Goal: Navigation & Orientation: Find specific page/section

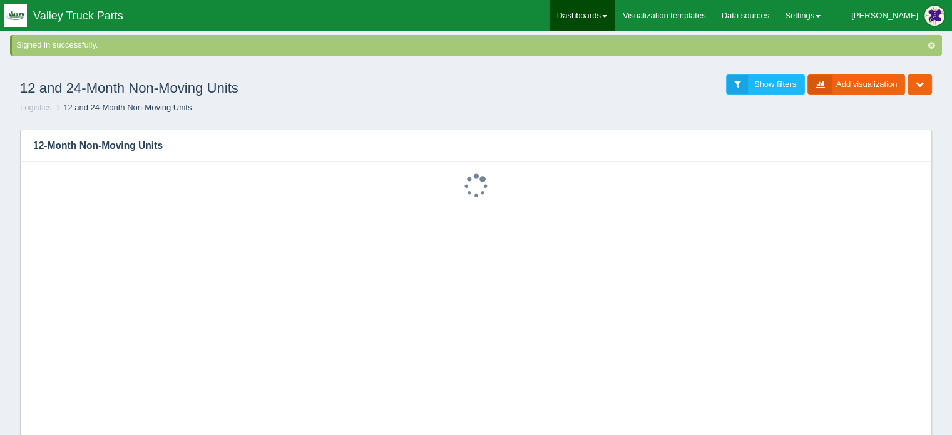
click at [615, 4] on link "Dashboards" at bounding box center [582, 15] width 65 height 31
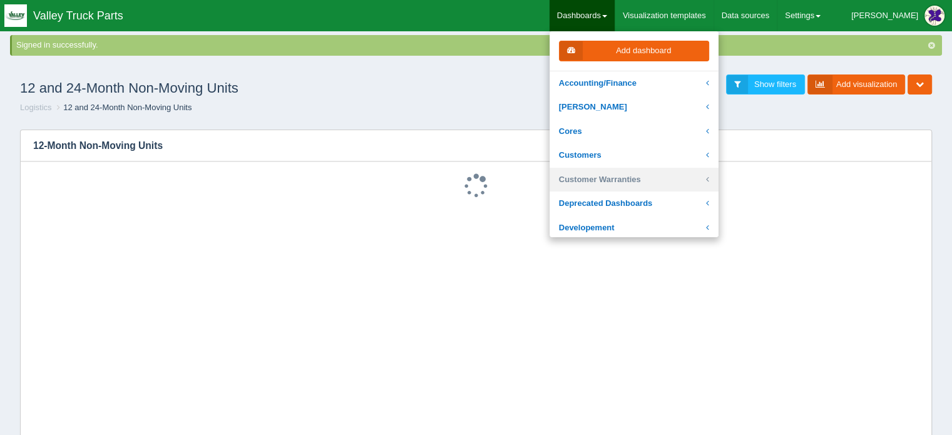
click at [631, 183] on link "Customer Warranties" at bounding box center [634, 180] width 169 height 24
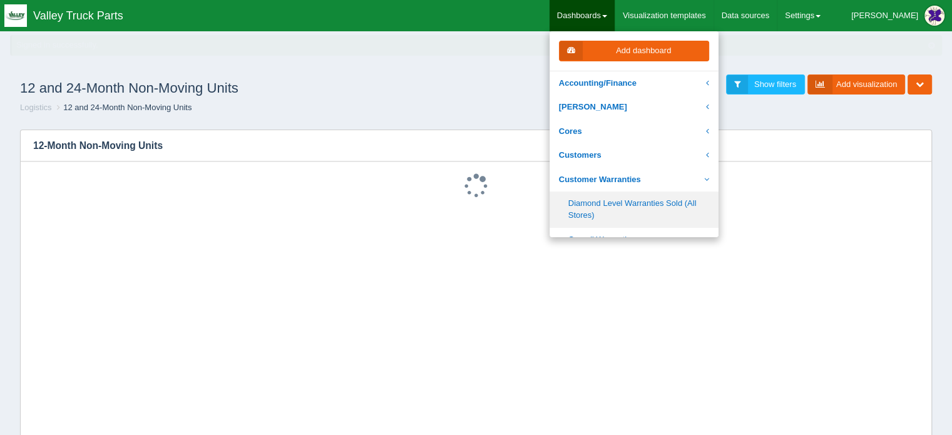
click at [636, 202] on link "Diamond Level Warranties Sold (All Stores)" at bounding box center [634, 210] width 169 height 36
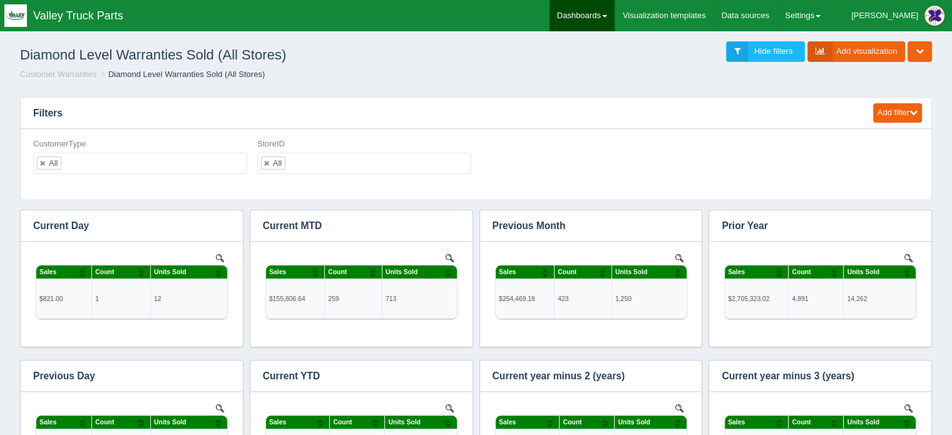
click at [615, 11] on link "Dashboards" at bounding box center [582, 15] width 65 height 31
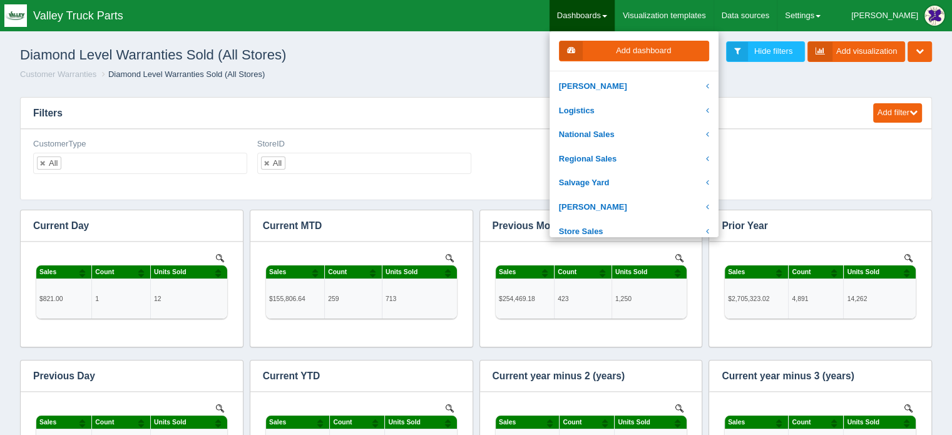
scroll to position [250, 0]
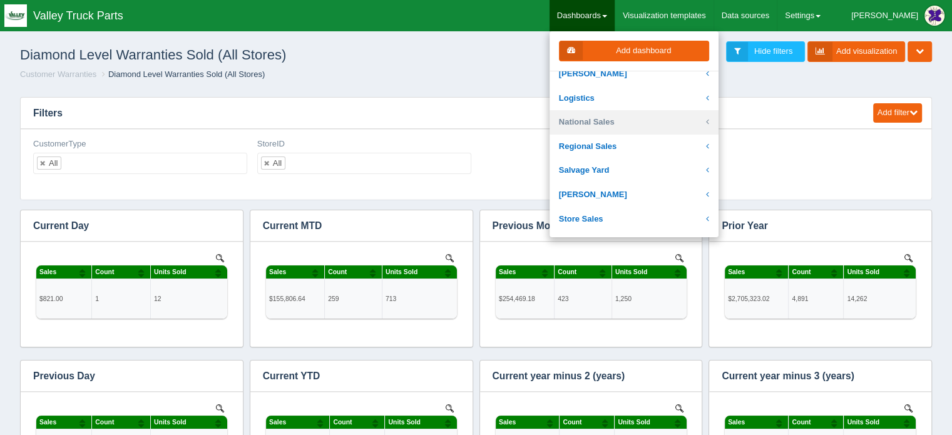
click at [616, 115] on link "National Sales" at bounding box center [634, 122] width 169 height 24
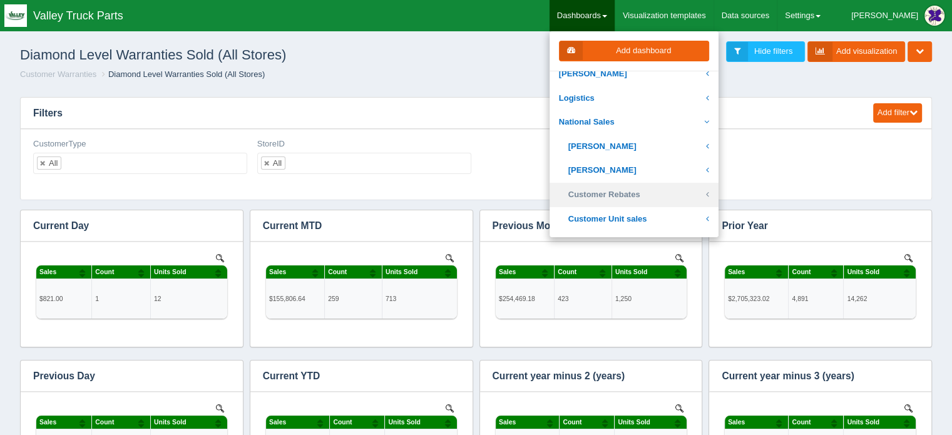
click at [634, 190] on link "Customer Rebates" at bounding box center [634, 195] width 169 height 24
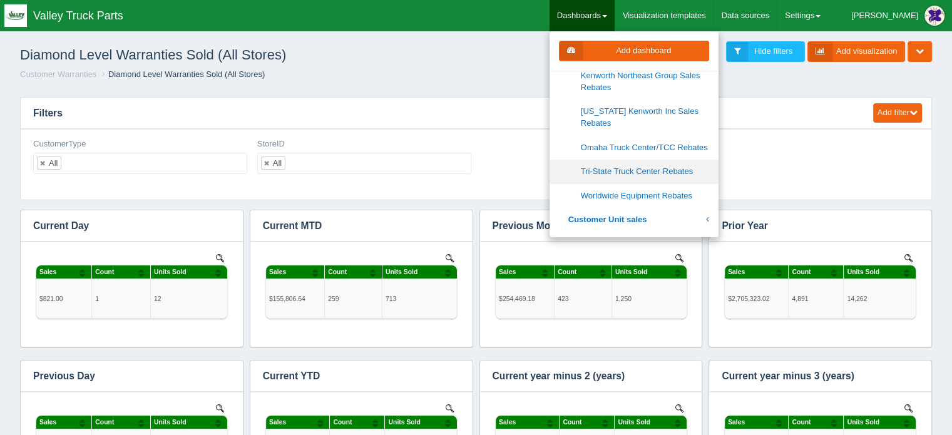
scroll to position [438, 0]
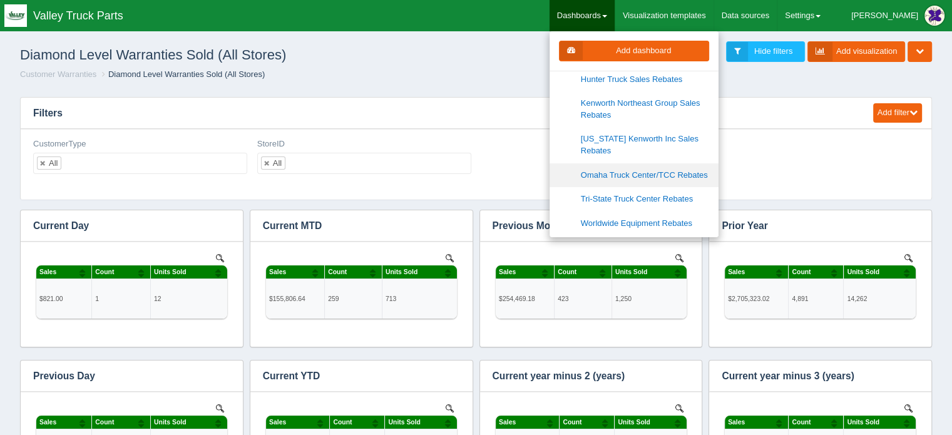
click at [644, 175] on link "Omaha Truck Center/TCC Rebates" at bounding box center [634, 175] width 169 height 24
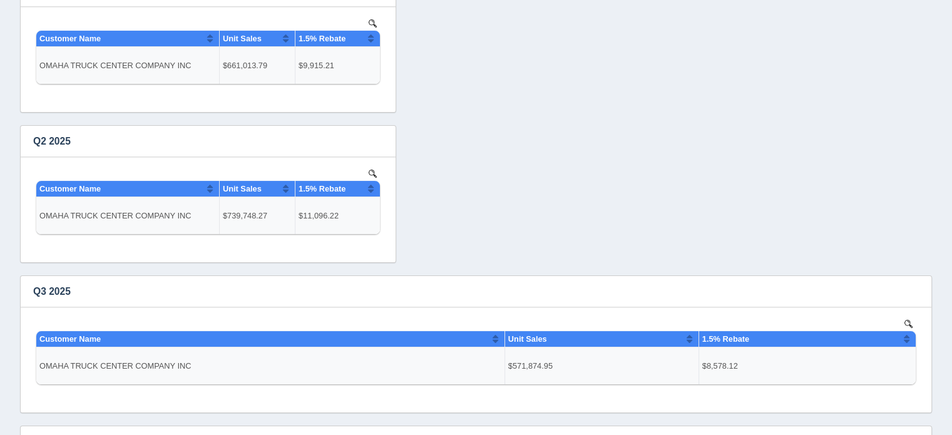
scroll to position [125, 0]
